Goal: Use online tool/utility

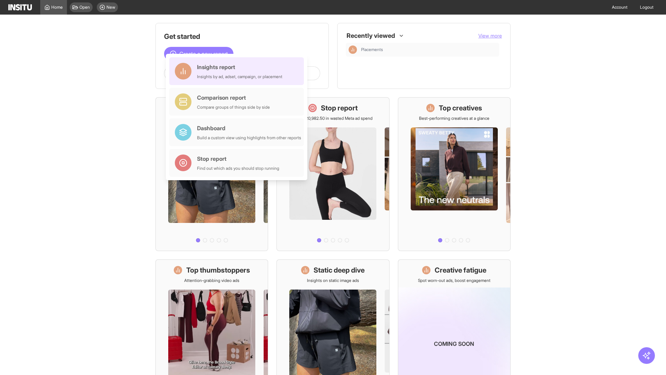
click at [238, 71] on div "Insights report Insights by ad, adset, campaign, or placement" at bounding box center [239, 71] width 85 height 17
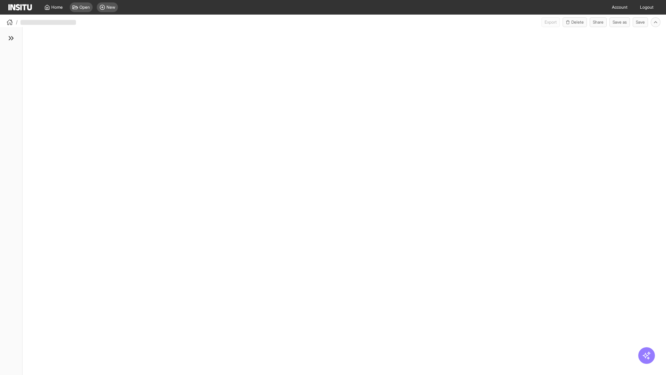
select select "**"
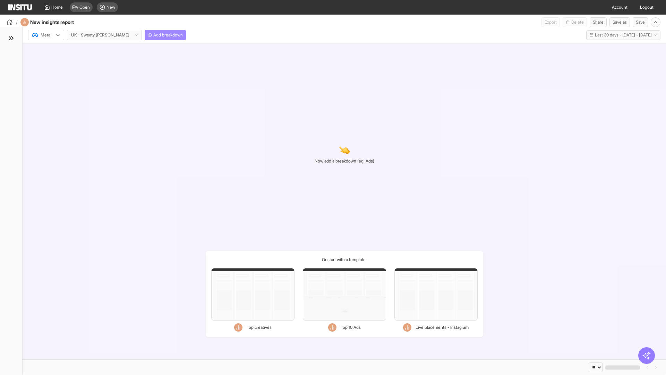
click at [153, 35] on span "Add breakdown" at bounding box center [167, 35] width 29 height 6
